Goal: Information Seeking & Learning: Learn about a topic

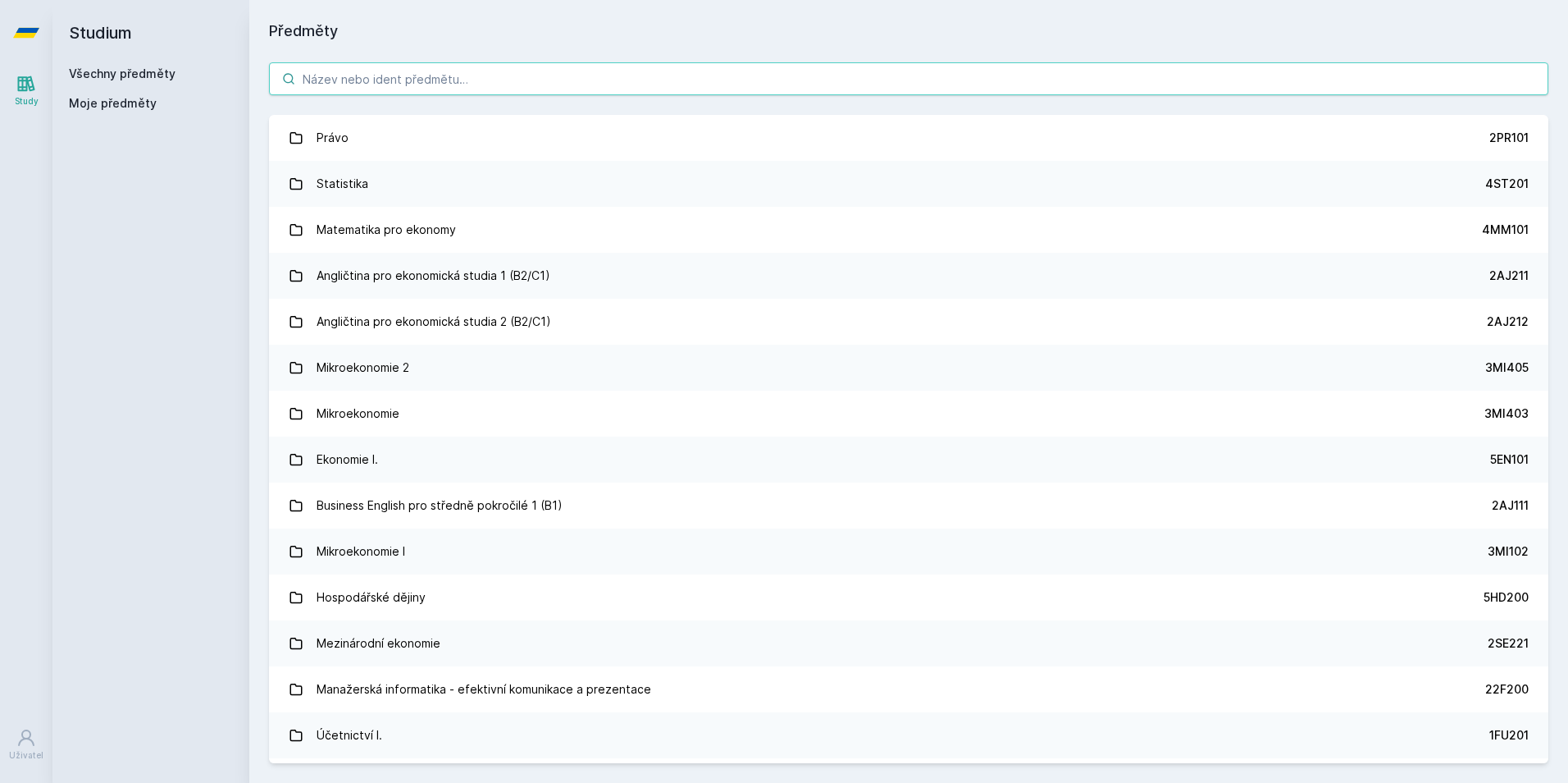
click at [420, 85] on input "search" at bounding box center [908, 79] width 1279 height 33
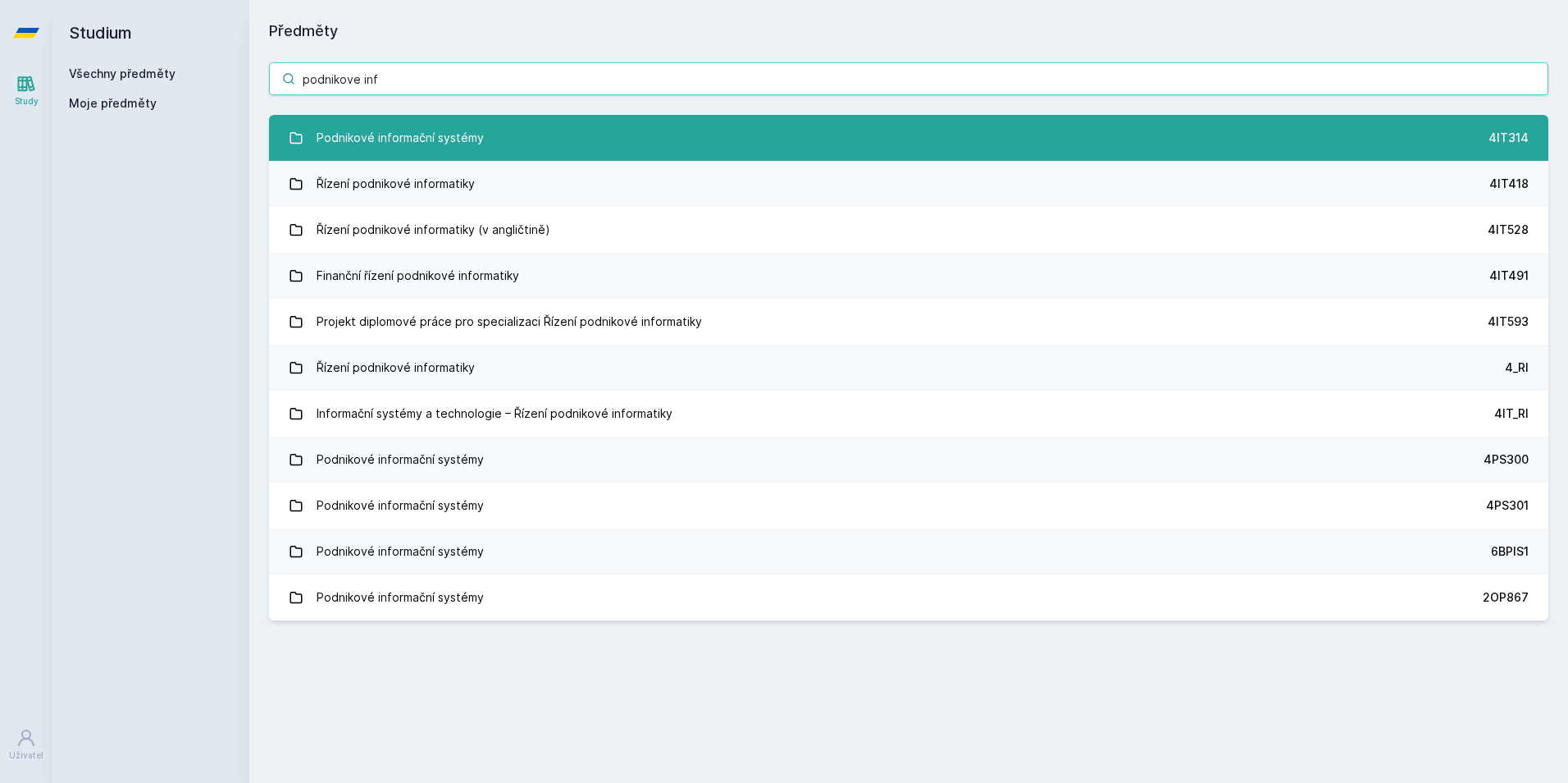
type input "podnikove inf"
click at [419, 146] on div "Podnikové informační systémy" at bounding box center [399, 138] width 168 height 33
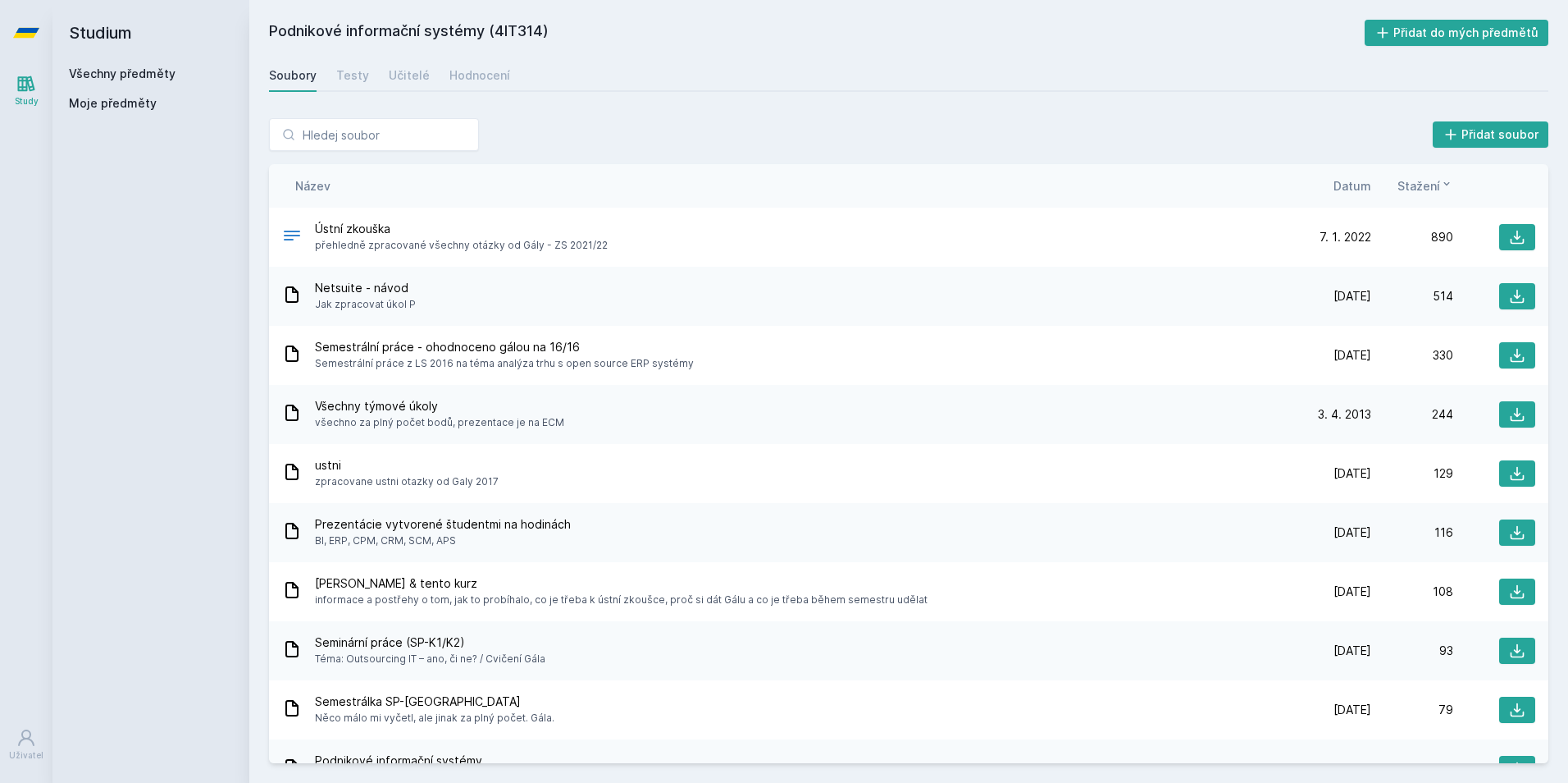
click at [1340, 187] on span "Datum" at bounding box center [1352, 186] width 37 height 17
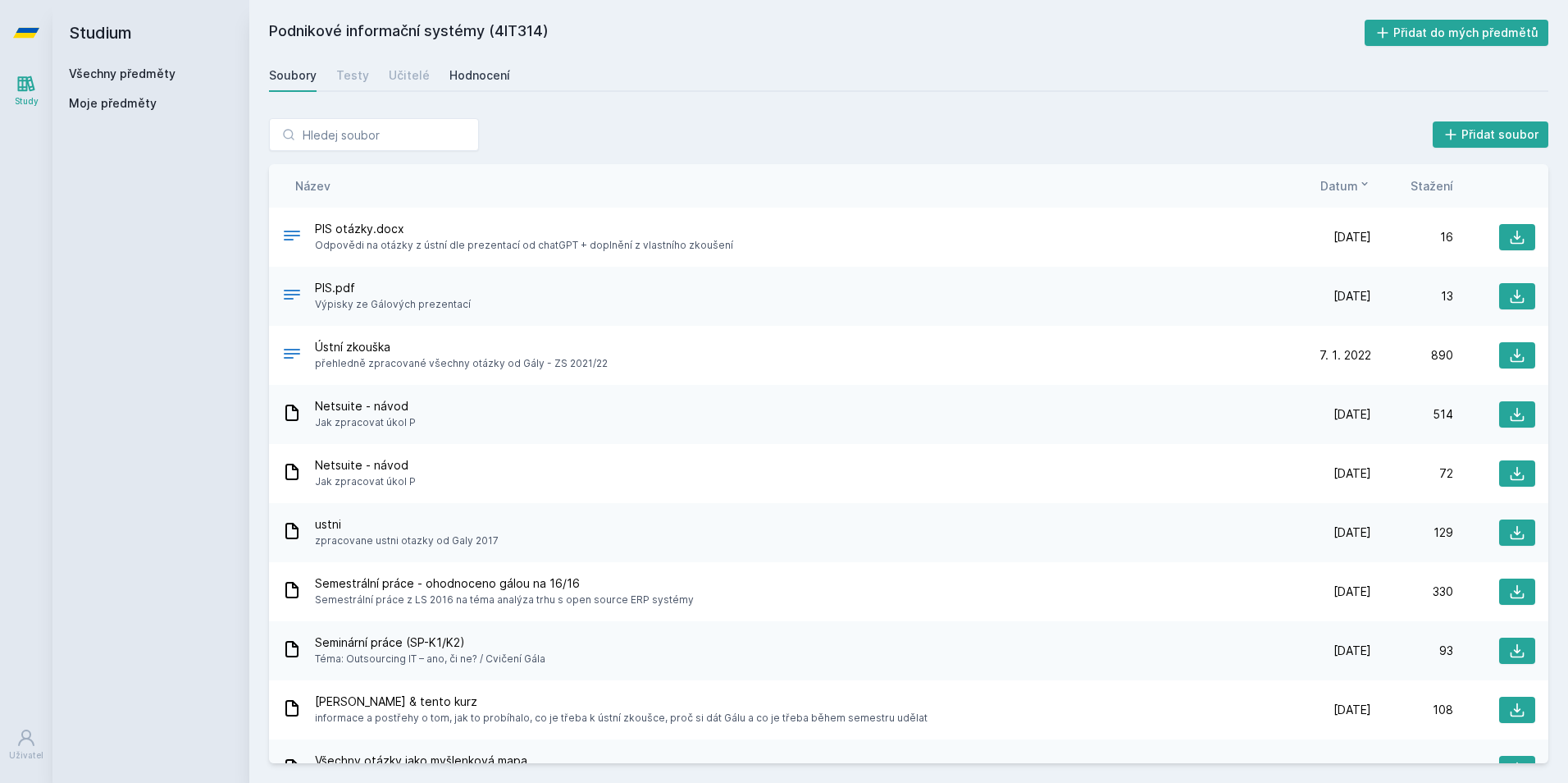
click at [464, 86] on link "Hodnocení" at bounding box center [479, 76] width 60 height 33
